Goal: Transaction & Acquisition: Register for event/course

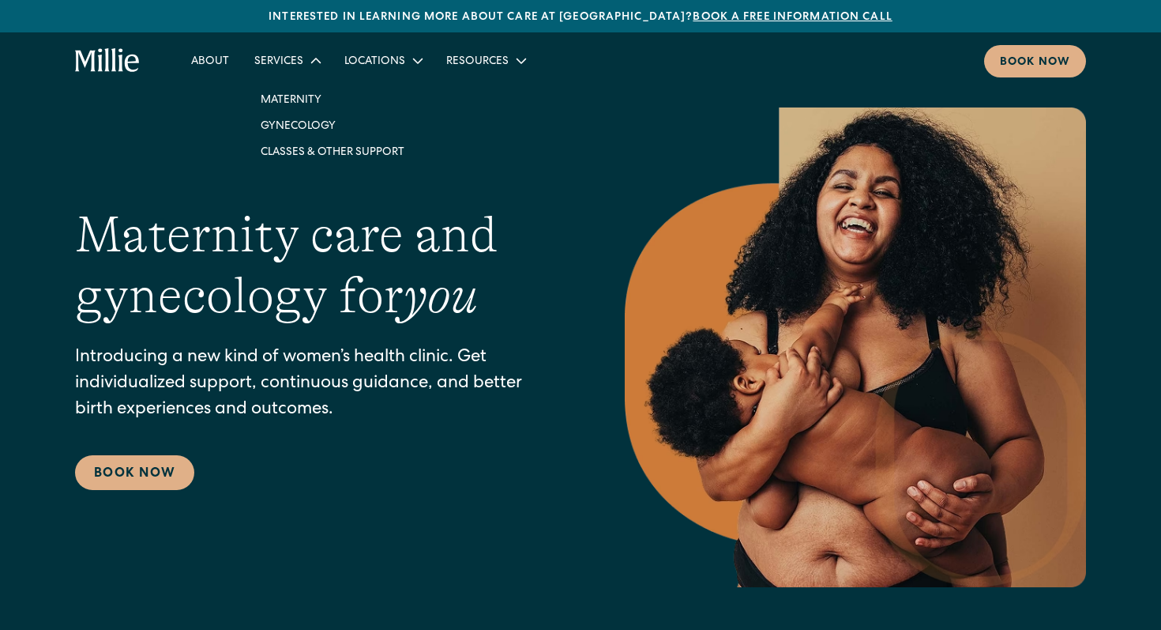
click at [294, 66] on div "Services" at bounding box center [278, 62] width 49 height 17
click at [309, 151] on link "Classes & Other Support" at bounding box center [332, 151] width 169 height 26
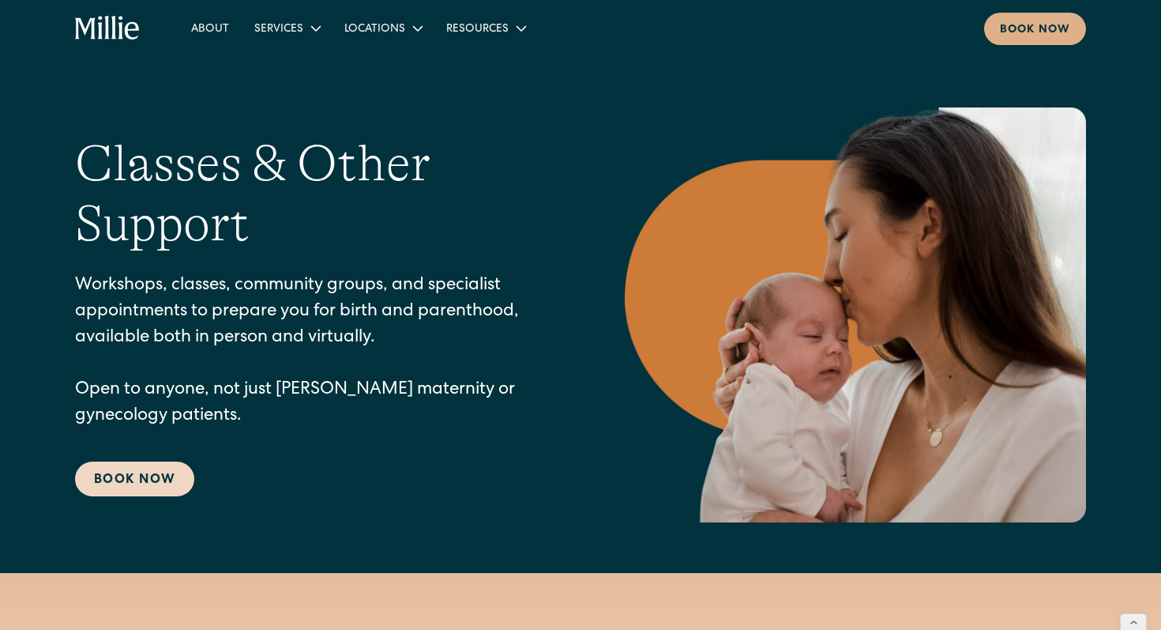
click at [111, 474] on link "Book Now" at bounding box center [134, 478] width 119 height 35
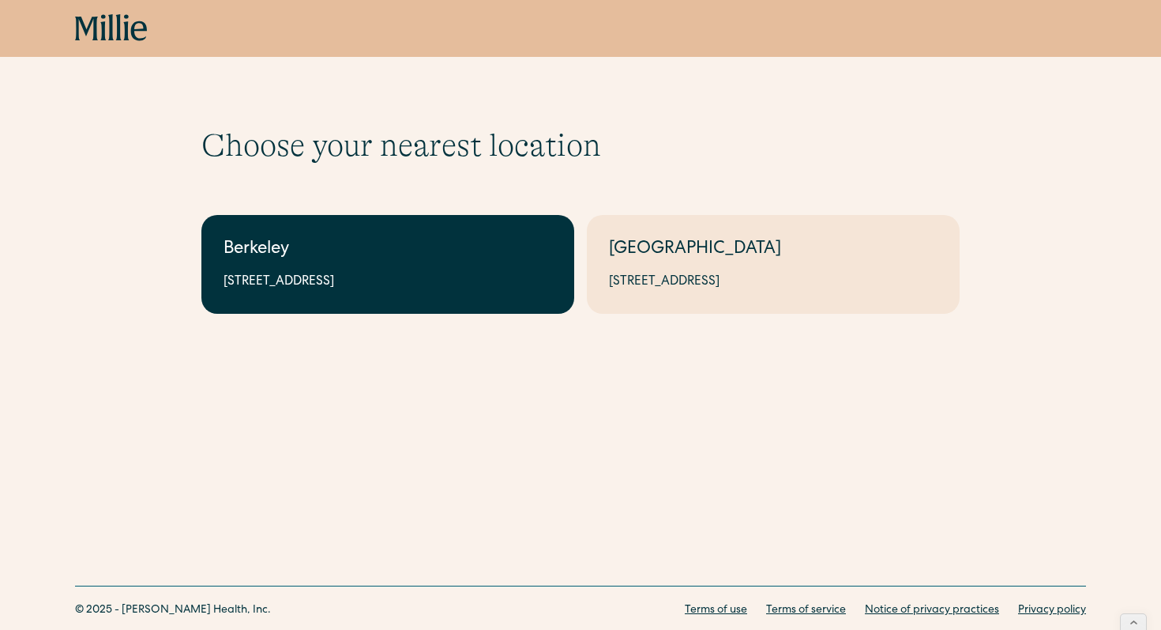
click at [416, 252] on div "Berkeley" at bounding box center [388, 250] width 329 height 26
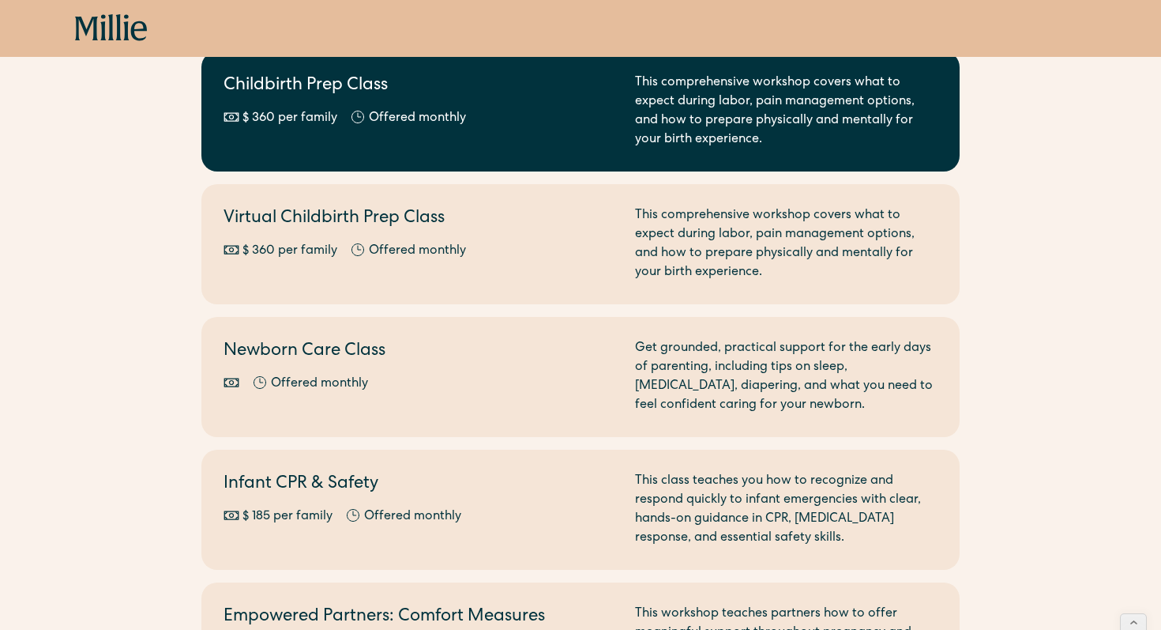
scroll to position [238, 0]
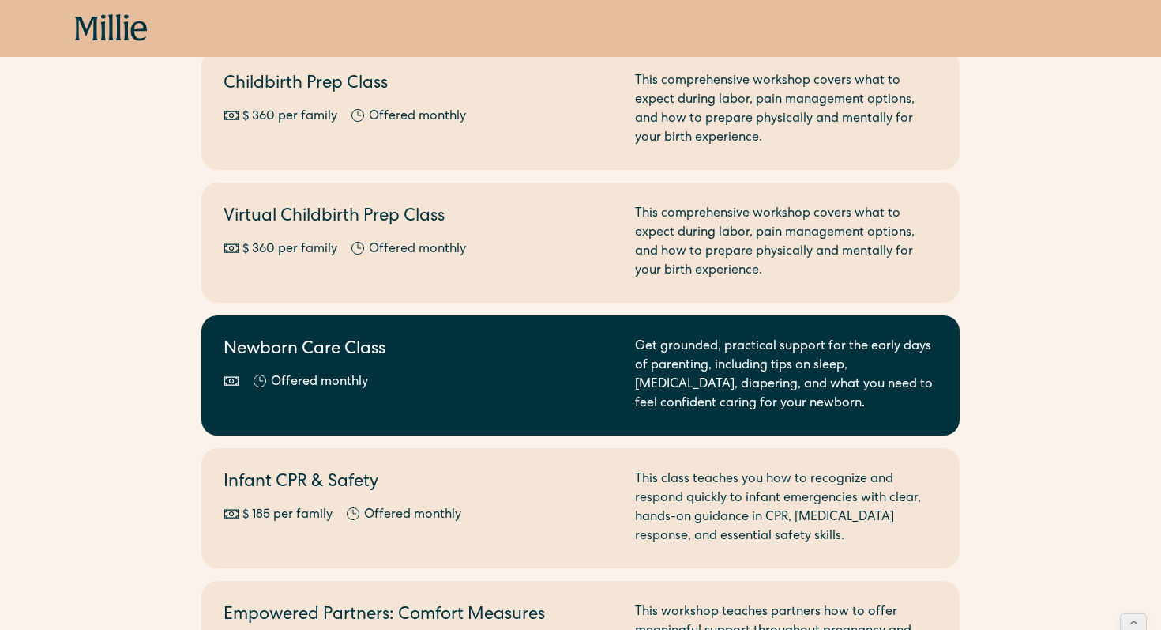
click at [443, 338] on h2 "Newborn Care Class" at bounding box center [420, 350] width 393 height 26
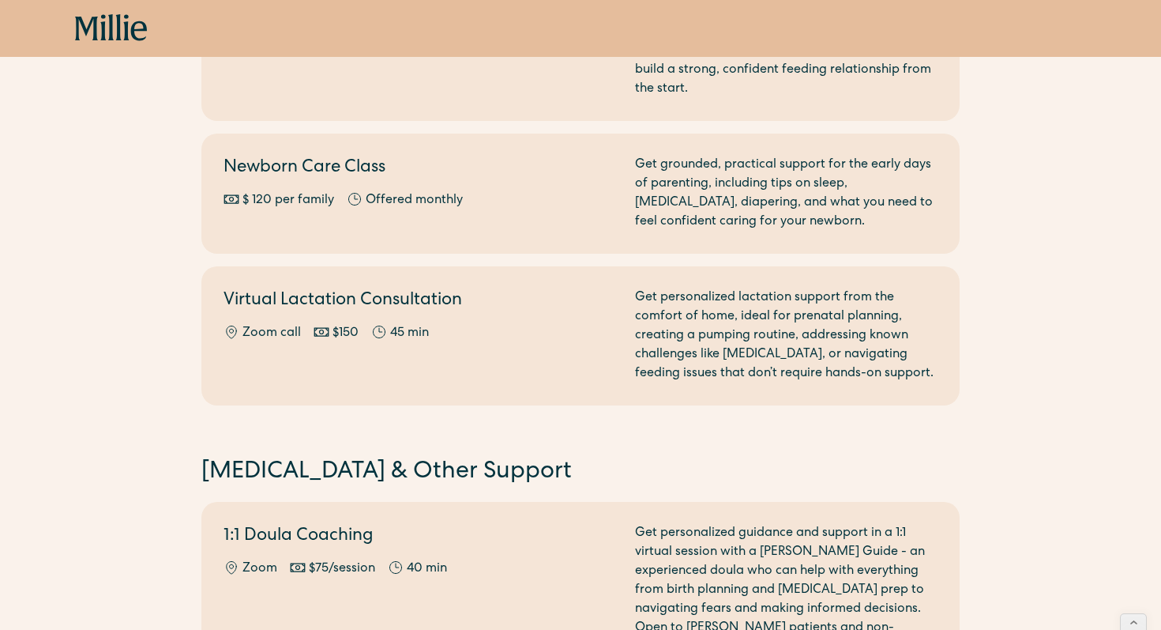
scroll to position [865, 0]
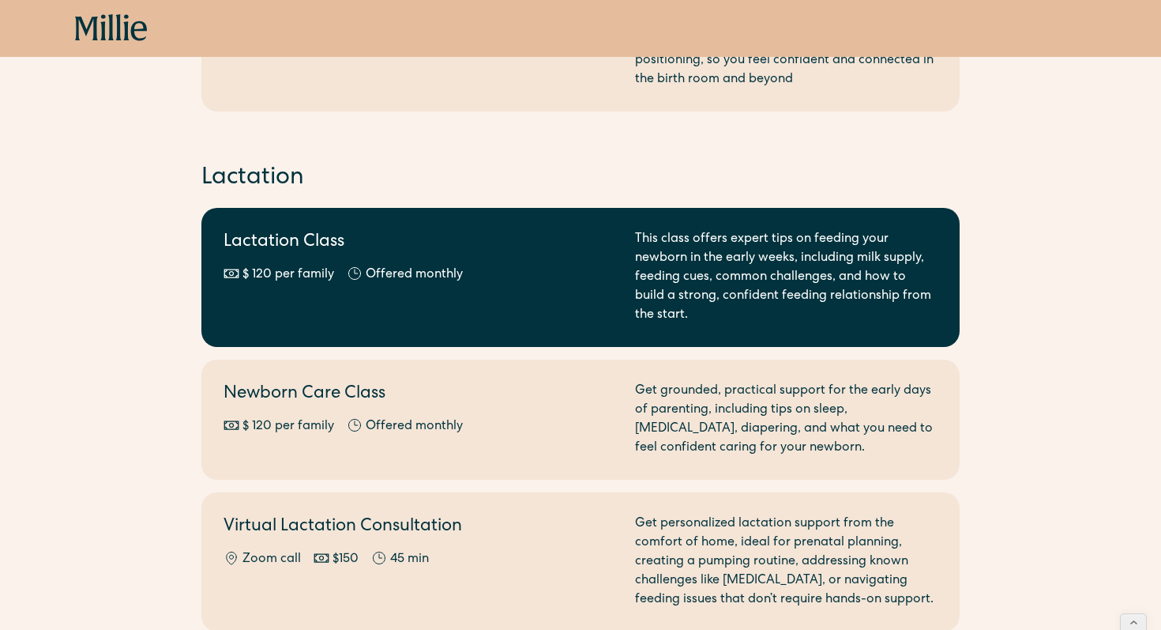
click at [425, 284] on div "Lactation Class $ 120 per family Offered monthly Every other month" at bounding box center [420, 277] width 393 height 95
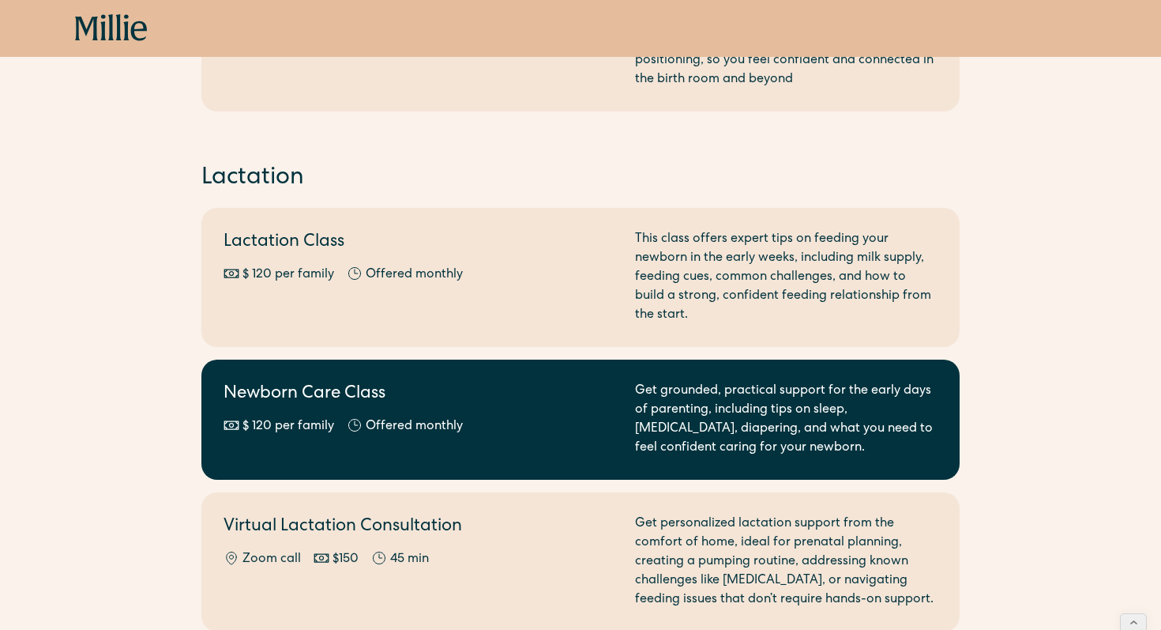
click at [431, 401] on h2 "Newborn Care Class" at bounding box center [420, 395] width 393 height 26
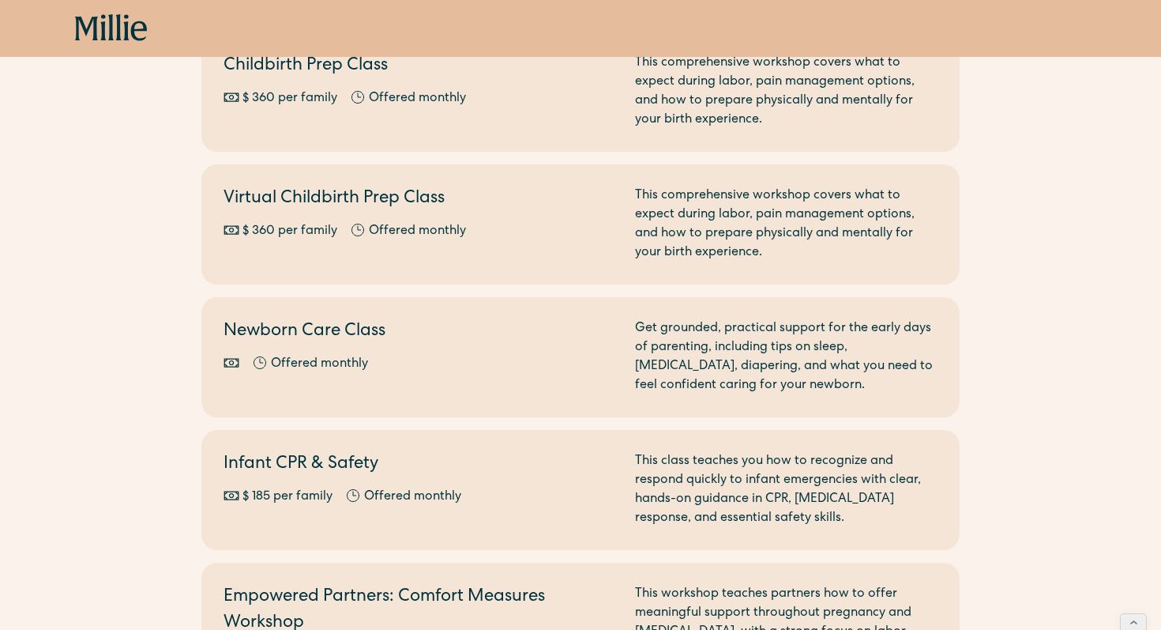
scroll to position [0, 0]
